Goal: Task Accomplishment & Management: Manage account settings

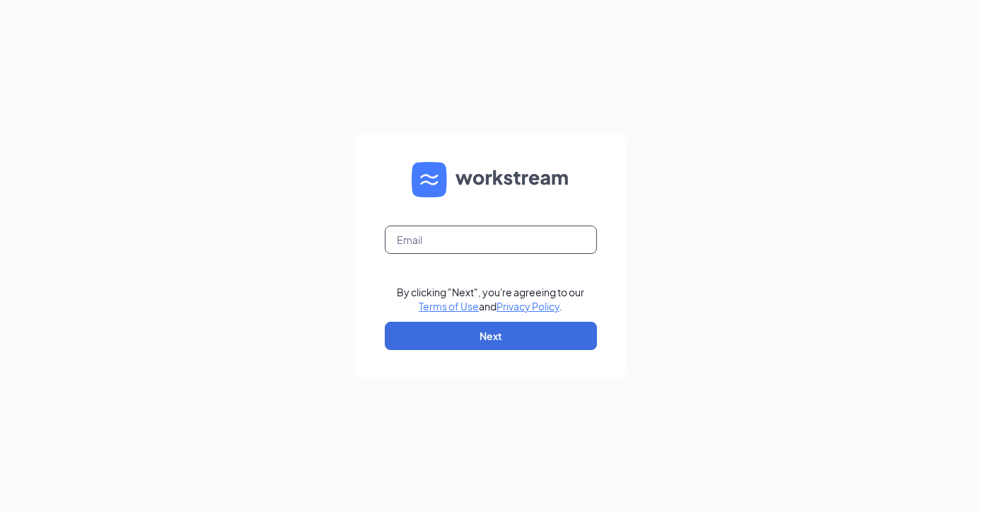
click at [518, 248] on input "text" at bounding box center [491, 240] width 212 height 28
type input "[EMAIL_ADDRESS][DOMAIN_NAME]"
click at [552, 329] on button "Next" at bounding box center [491, 336] width 212 height 28
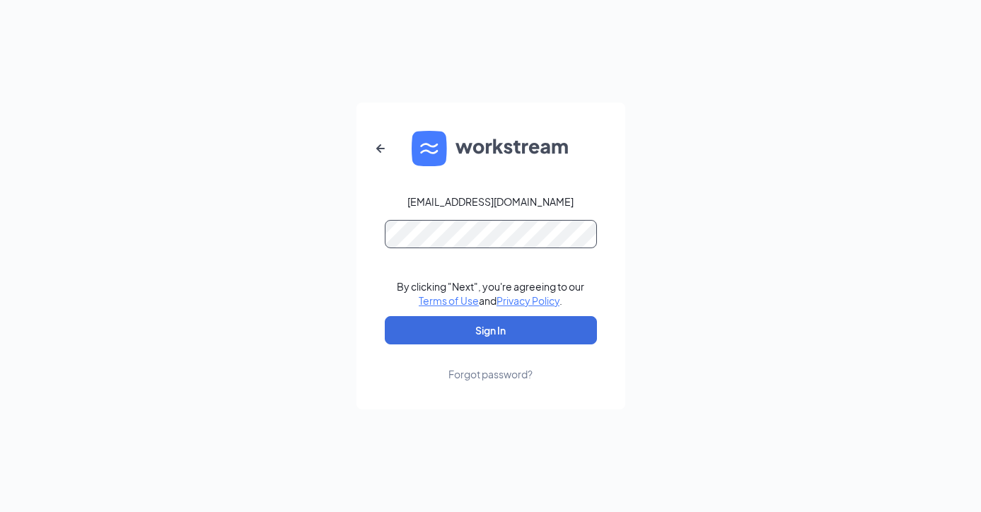
click at [490, 330] on button "Sign In" at bounding box center [491, 330] width 212 height 28
click at [490, 375] on div "Forgot password?" at bounding box center [490, 374] width 84 height 14
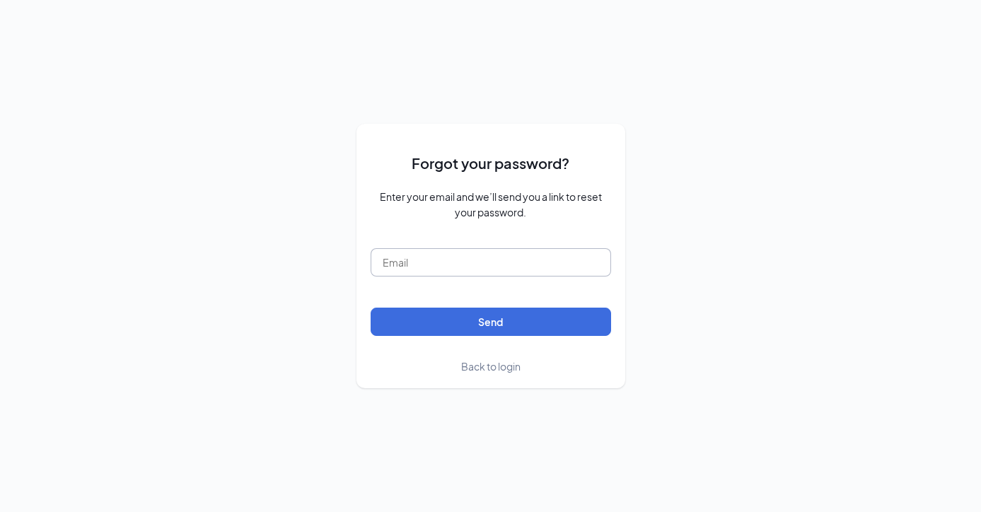
click at [501, 259] on input "text" at bounding box center [490, 262] width 240 height 28
type input "[EMAIL_ADDRESS][DOMAIN_NAME]"
click at [490, 321] on button "Send" at bounding box center [490, 322] width 240 height 28
